Goal: Task Accomplishment & Management: Manage account settings

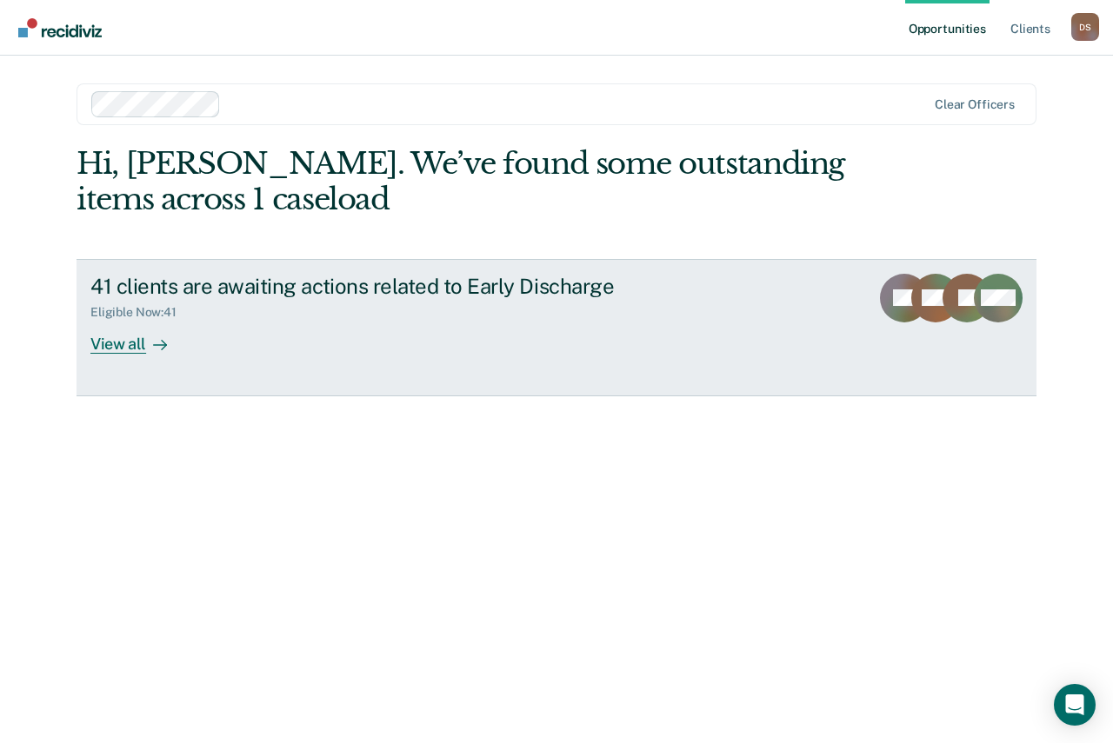
click at [130, 343] on div "View all" at bounding box center [138, 337] width 97 height 34
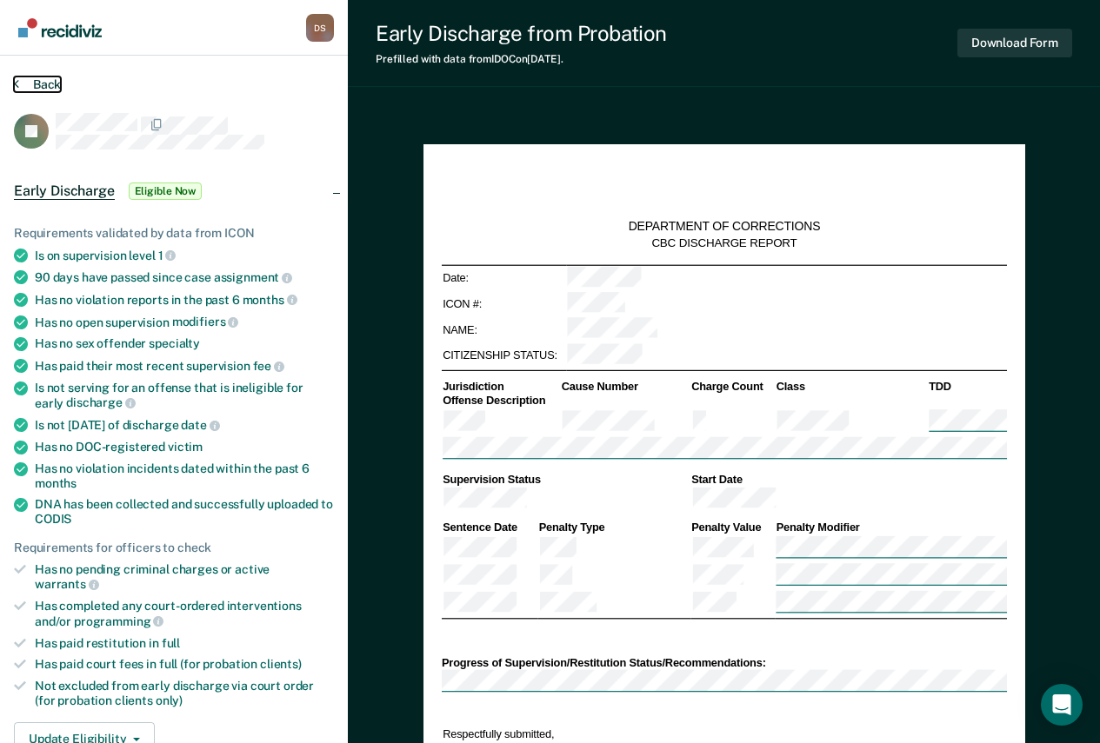
click at [35, 83] on button "Back" at bounding box center [37, 85] width 47 height 16
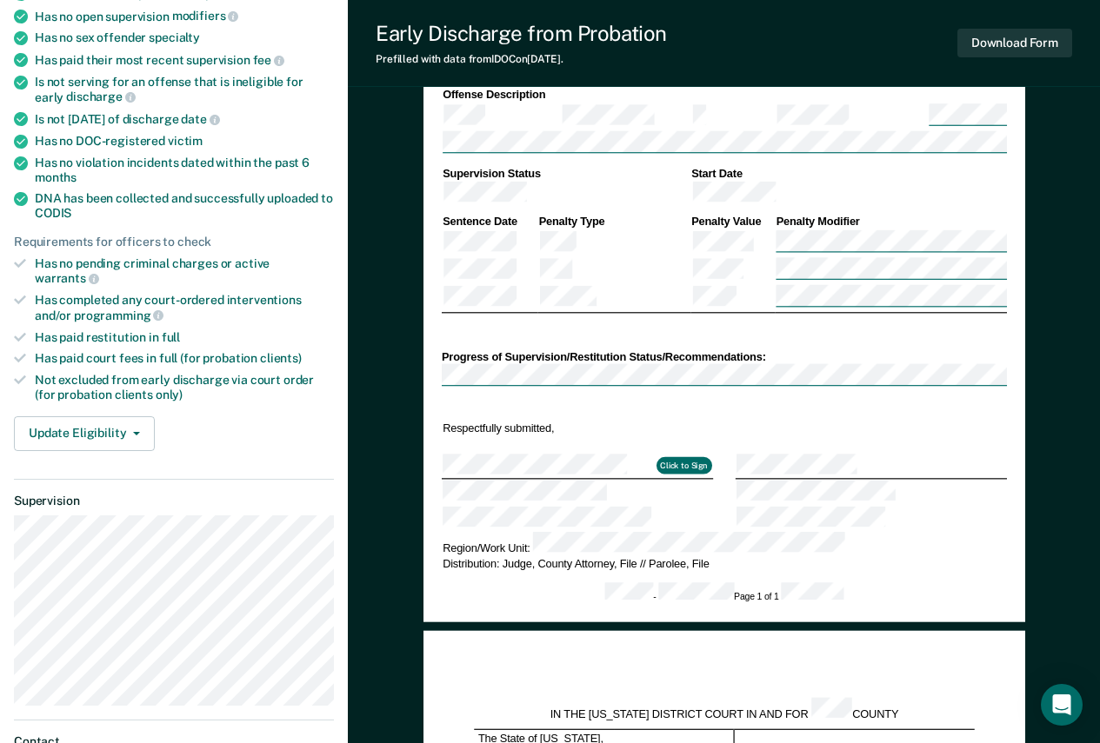
scroll to position [290, 0]
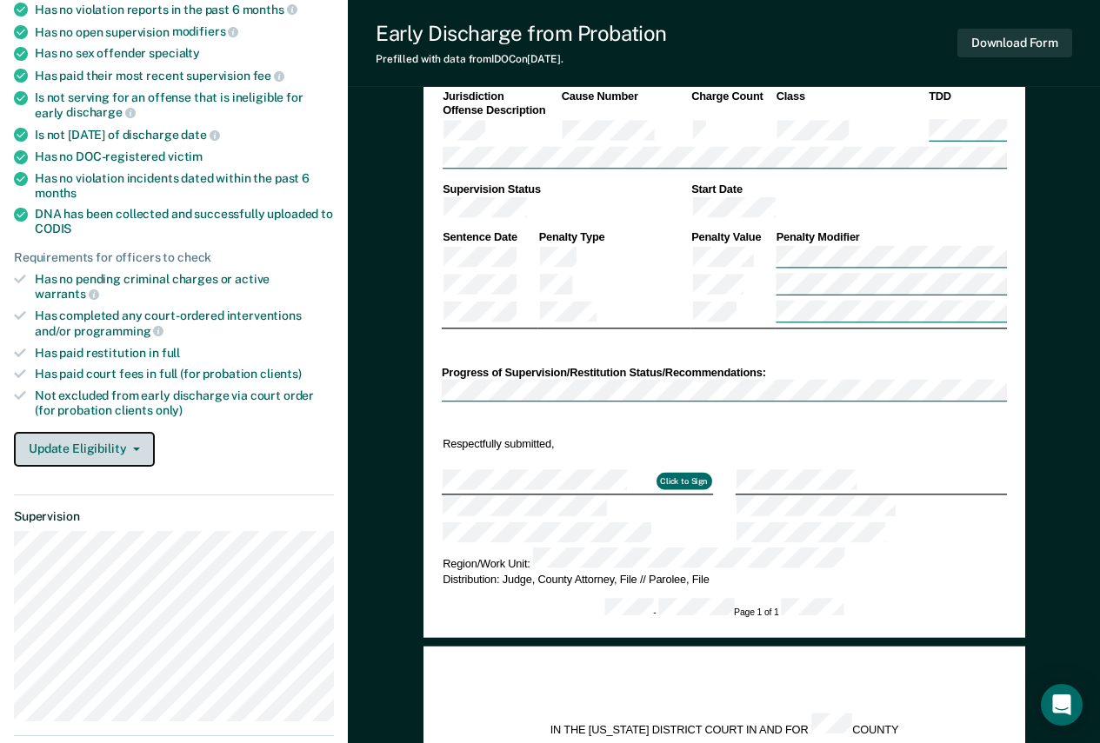
click at [97, 438] on button "Update Eligibility" at bounding box center [84, 449] width 141 height 35
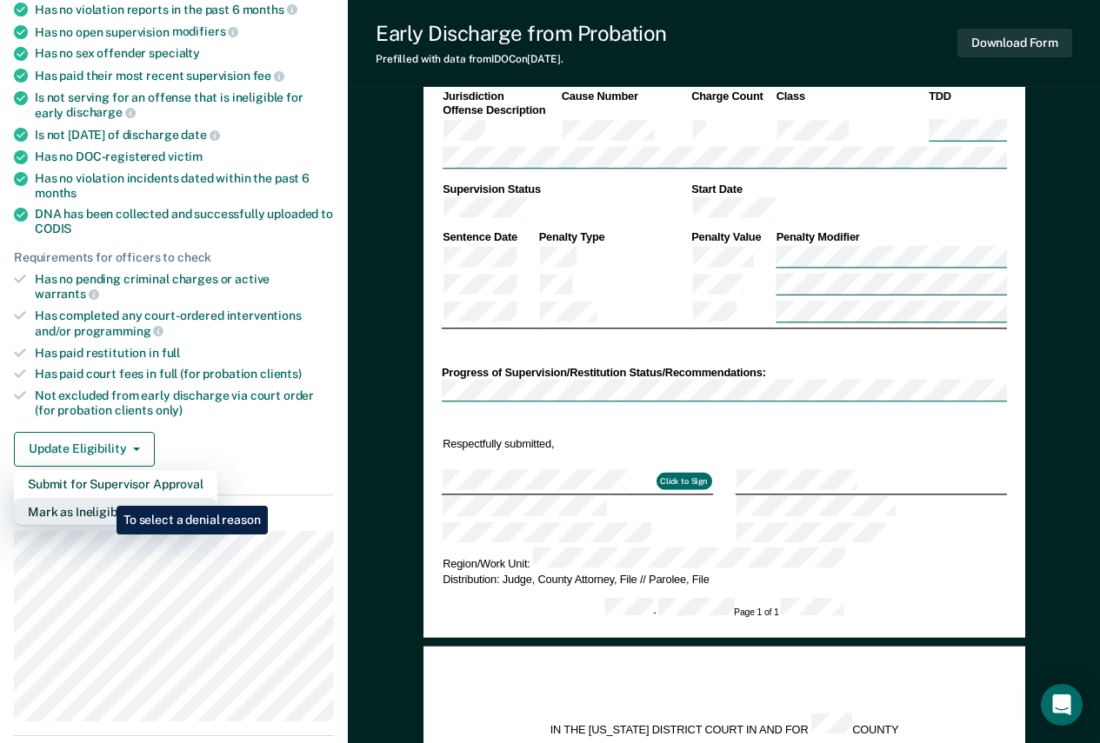
click at [103, 498] on button "Mark as Ineligible" at bounding box center [115, 512] width 203 height 28
type textarea "x"
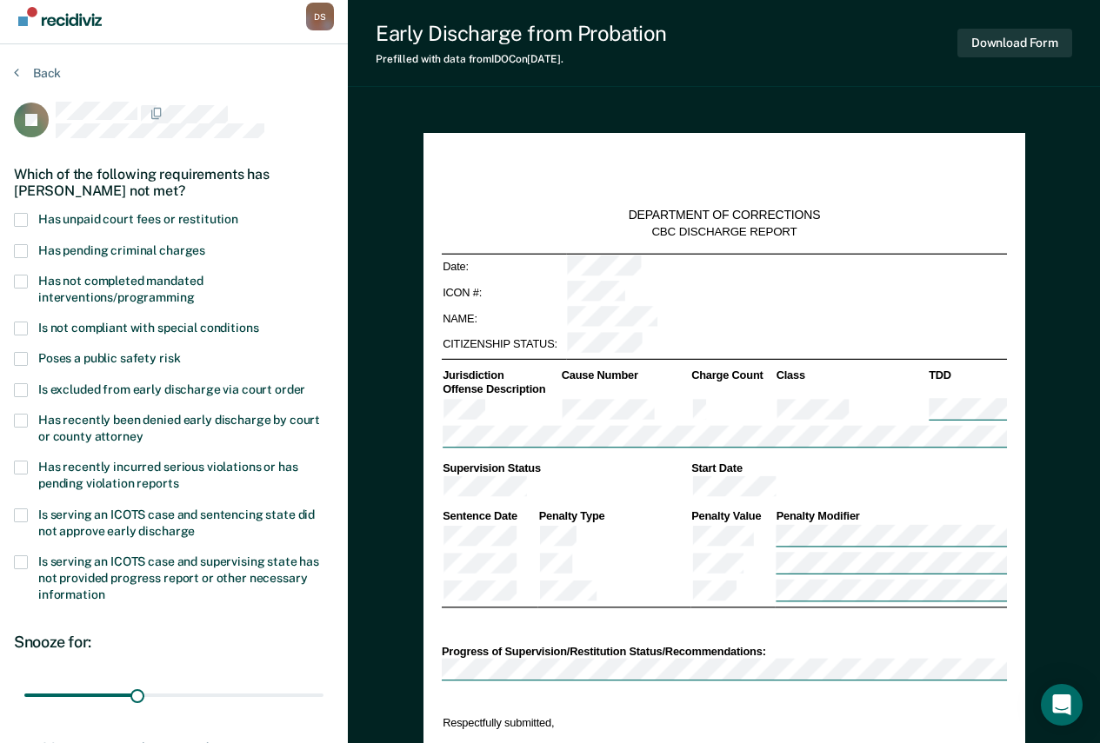
scroll to position [0, 0]
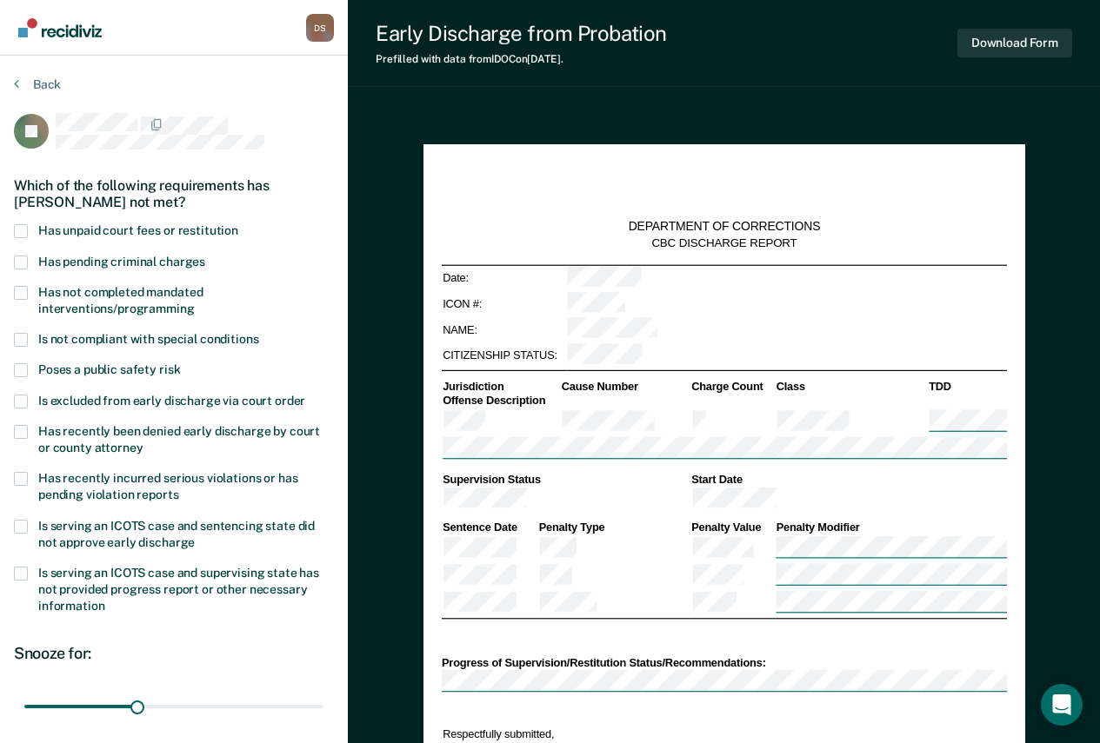
click at [17, 290] on span at bounding box center [21, 293] width 14 height 14
click at [195, 303] on input "Has not completed mandated interventions/programming" at bounding box center [195, 303] width 0 height 0
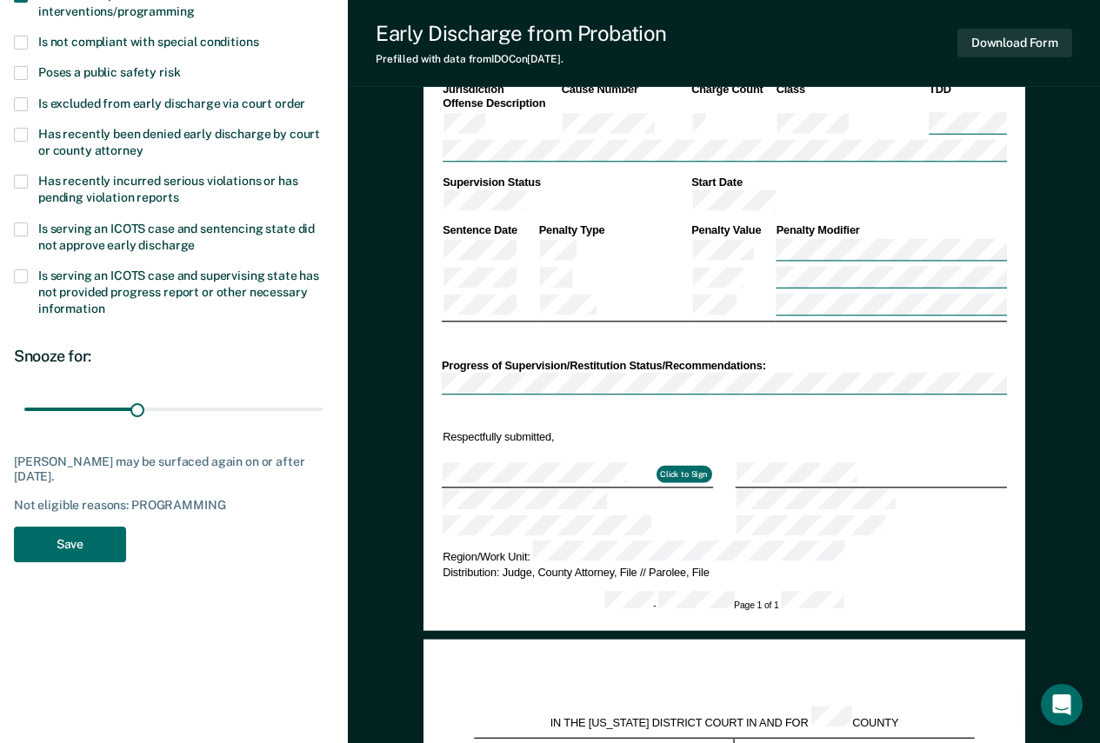
scroll to position [309, 0]
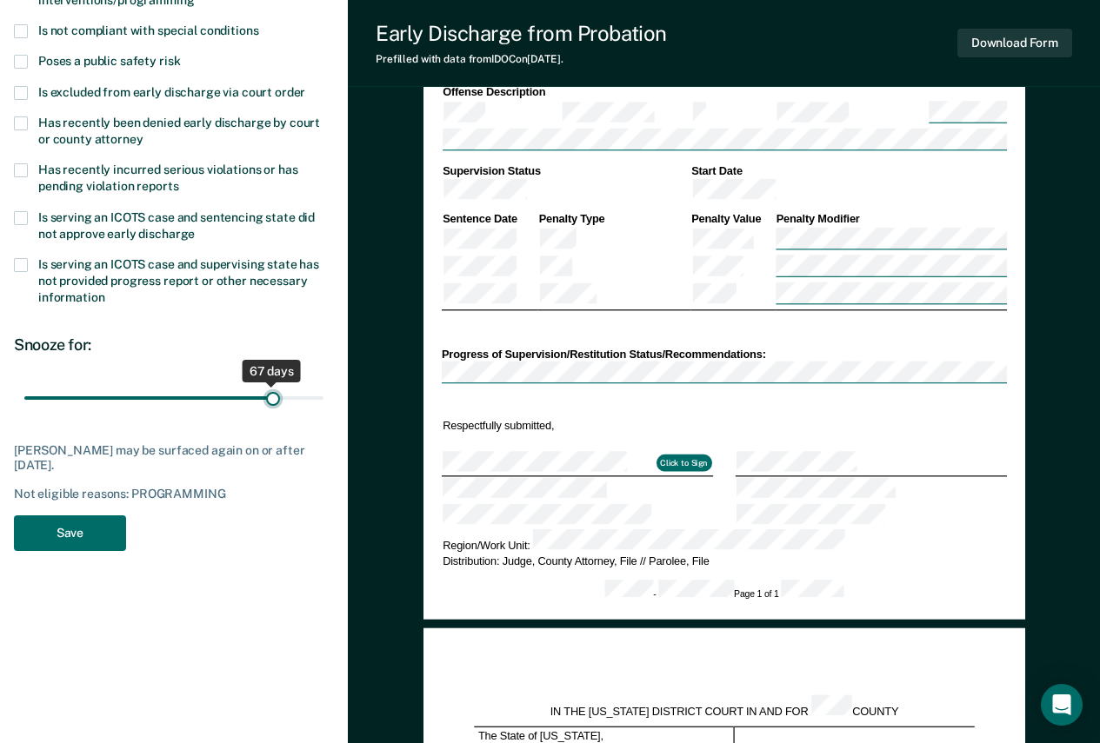
drag, startPoint x: 136, startPoint y: 399, endPoint x: 274, endPoint y: 404, distance: 138.3
type input "67"
click at [274, 404] on input "range" at bounding box center [173, 398] width 299 height 30
click at [48, 535] on button "Save" at bounding box center [70, 534] width 112 height 36
type textarea "x"
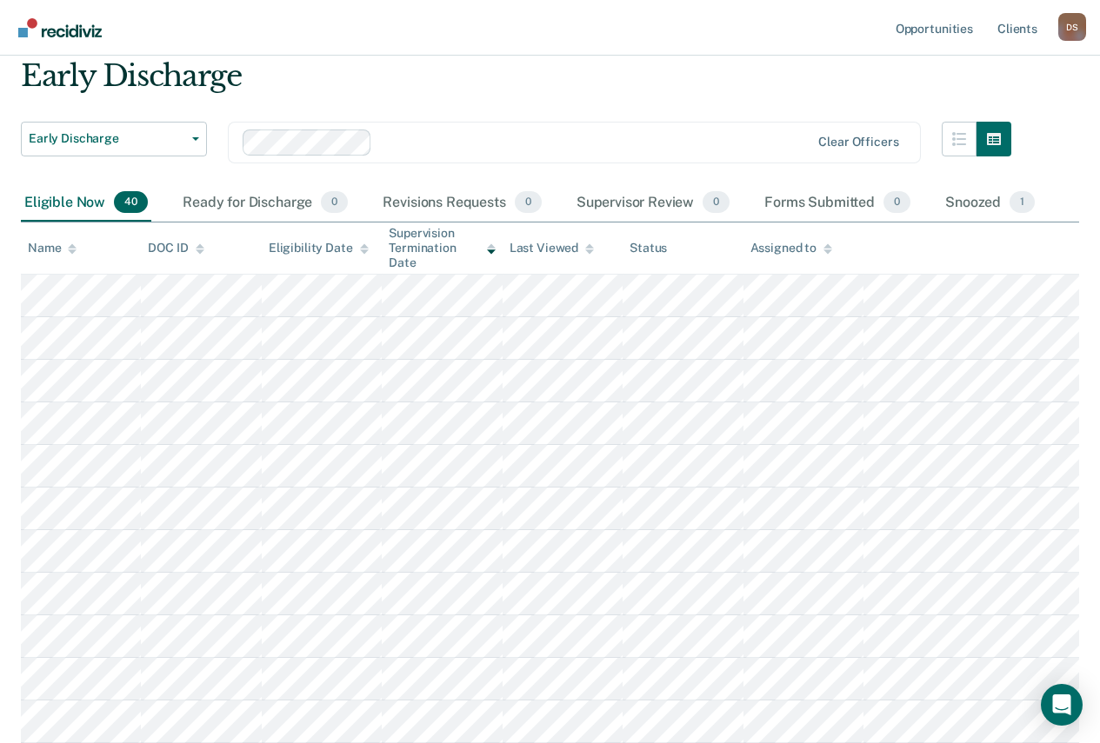
scroll to position [49, 0]
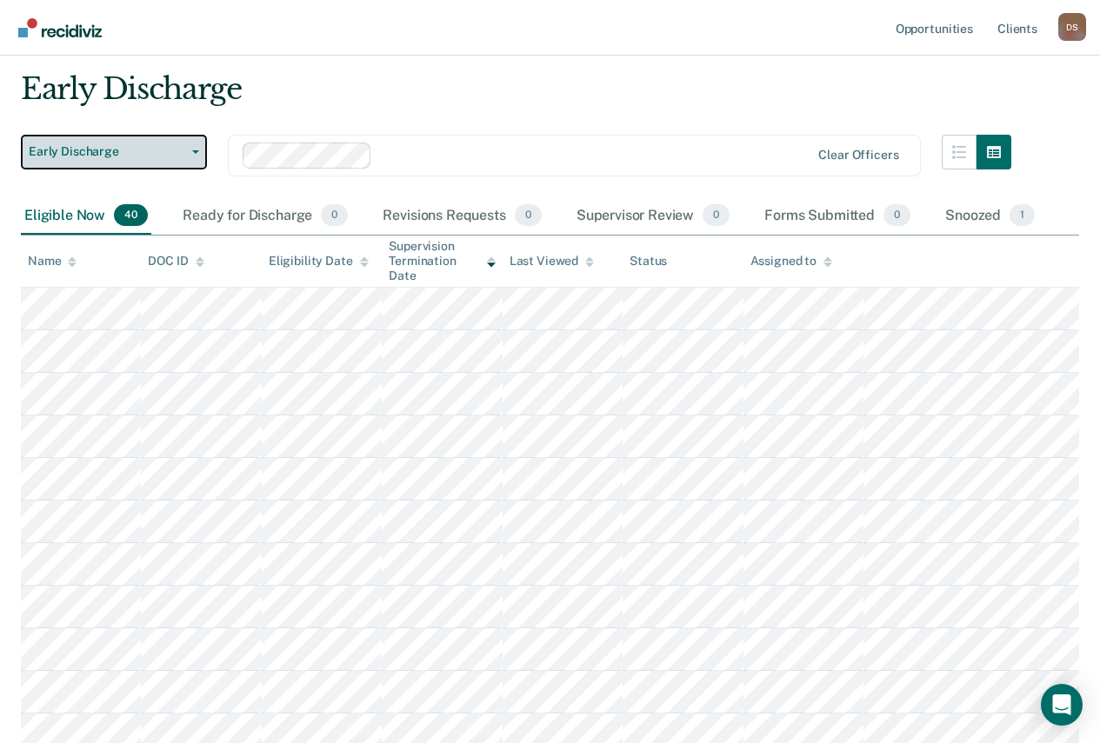
click at [189, 150] on span "button" at bounding box center [192, 151] width 14 height 3
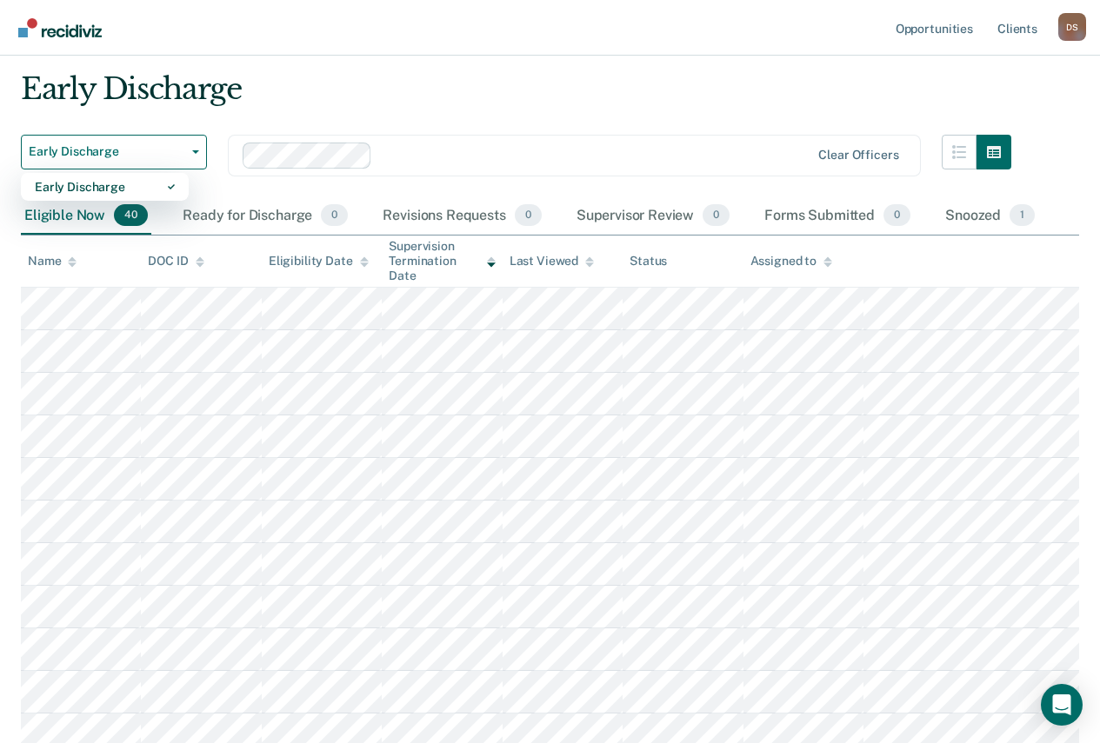
click at [74, 215] on div "Eligible Now 40" at bounding box center [86, 216] width 130 height 38
